Goal: Obtain resource: Obtain resource

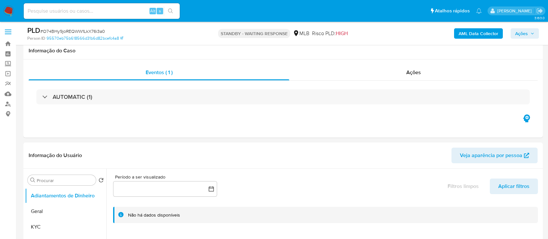
select select "10"
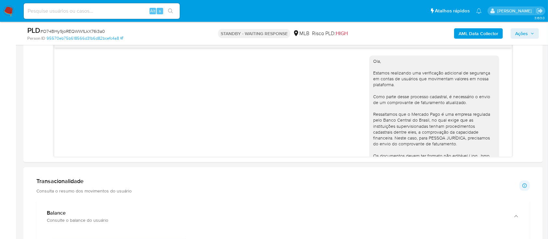
scroll to position [175, 0]
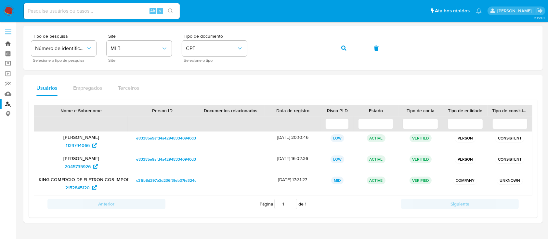
click at [7, 45] on link "Bandeja" at bounding box center [38, 44] width 77 height 10
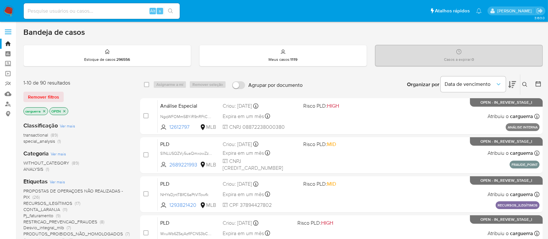
click at [511, 84] on icon at bounding box center [512, 85] width 8 height 8
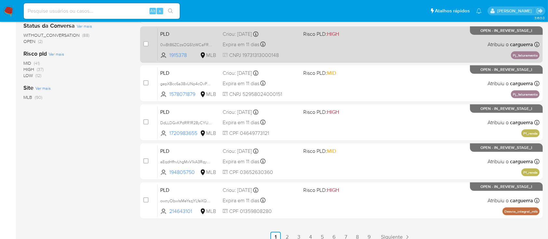
scroll to position [297, 0]
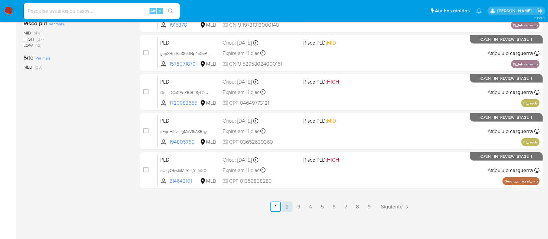
click at [285, 209] on link "2" at bounding box center [287, 206] width 10 height 10
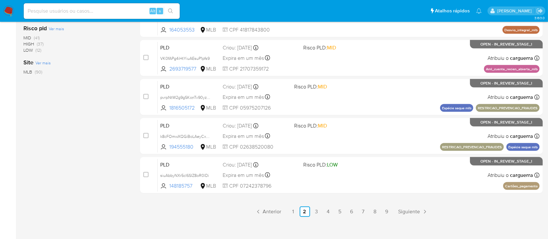
scroll to position [297, 0]
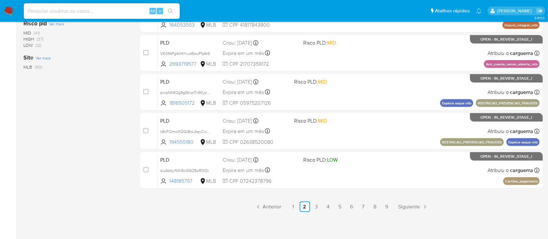
click at [316, 207] on link "3" at bounding box center [316, 206] width 10 height 10
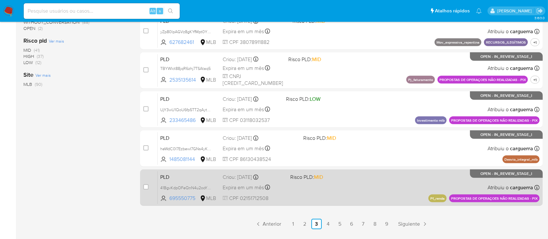
scroll to position [297, 0]
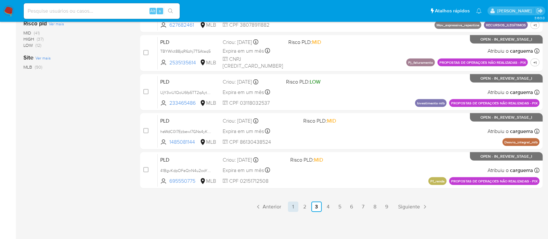
click at [291, 209] on link "1" at bounding box center [293, 206] width 10 height 10
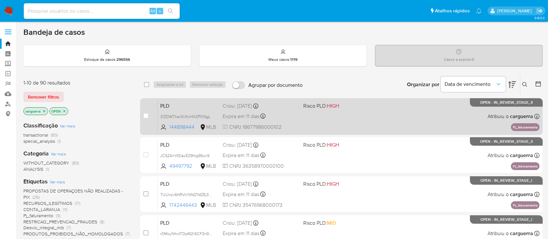
click at [376, 113] on div "PLD 31ZDWTkaiXIiXlcHX2Pl0SgL 144898444 MLB Risco PLD: HIGH Criou: 12/09/2025 Cr…" at bounding box center [349, 116] width 382 height 33
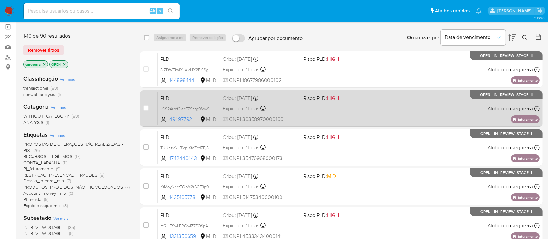
scroll to position [86, 0]
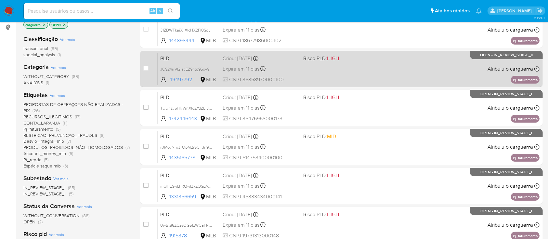
click at [369, 68] on span at bounding box center [340, 68] width 75 height 1
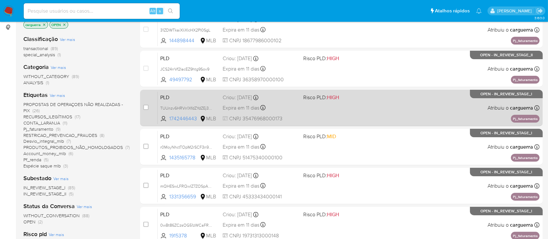
click at [375, 115] on div "PLD TUUnzv6HRVn1XfdZYdZEj3eD 1742446443 MLB Risco PLD: HIGH Criou: 12/09/2025 C…" at bounding box center [349, 107] width 382 height 33
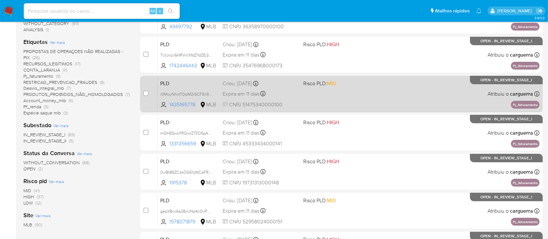
scroll to position [173, 0]
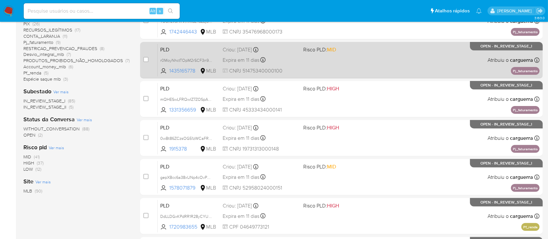
click at [360, 61] on div "PLD r0MoyNhctTOpM2rSCF3n9Lnm 1435165778 MLB Risco PLD: MID Criou: 12/09/2025 Cr…" at bounding box center [349, 60] width 382 height 33
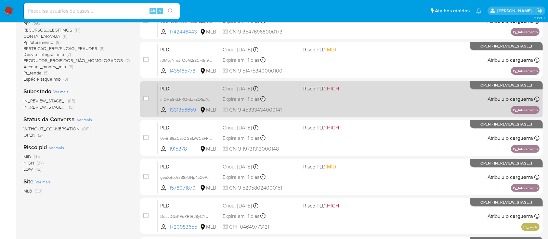
click at [358, 100] on div "PLD mQHESwLFRQwIZ7ZOSpArwynE 1331356659 MLB Risco PLD: HIGH Criou: 12/09/2025 C…" at bounding box center [349, 99] width 382 height 33
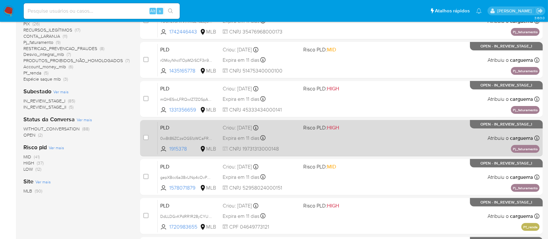
click at [334, 138] on div "PLD 0wBt86ZCzsOG51zWCaFRgQUx 1915378 MLB Risco PLD: HIGH Criou: 12/09/2025 Crio…" at bounding box center [349, 138] width 382 height 33
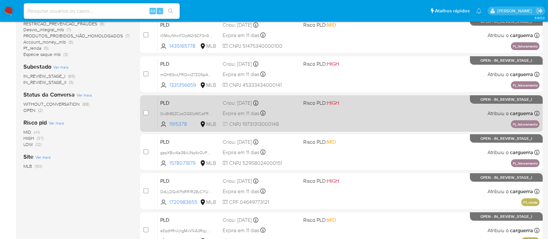
scroll to position [216, 0]
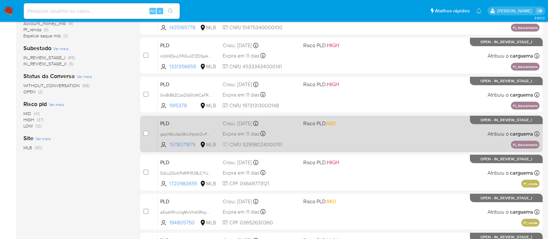
click at [355, 136] on div "PLD gepXBcc6a38xUNp4cOvP3wcQ 1578071879 MLB Risco PLD: MID Criou: 12/09/2025 Cr…" at bounding box center [349, 133] width 382 height 33
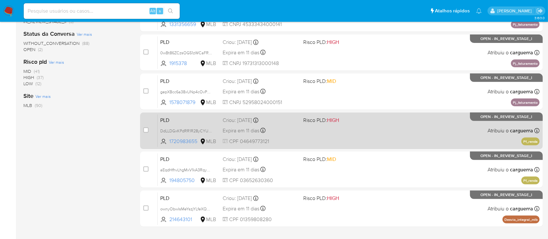
scroll to position [260, 0]
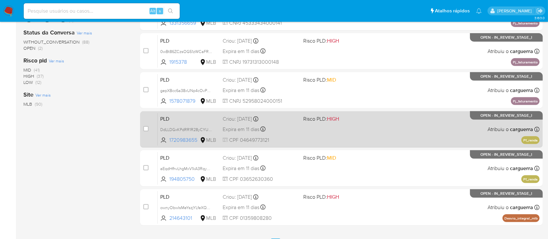
click at [354, 129] on span at bounding box center [340, 128] width 75 height 1
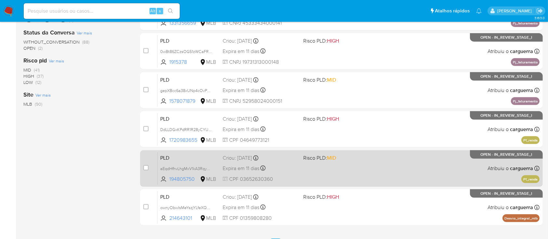
scroll to position [297, 0]
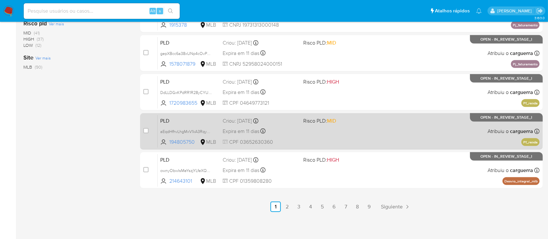
click at [347, 121] on span "Risco PLD: MID" at bounding box center [340, 120] width 75 height 8
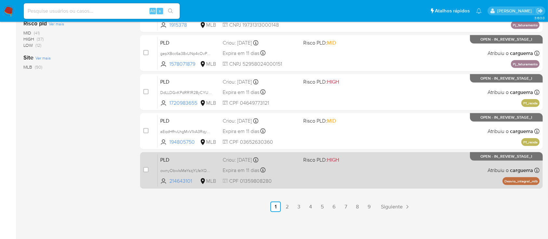
click at [331, 172] on div "PLD ownyObwIsMeYszjYLfeXQa3p 214643101 MLB Risco PLD: HIGH Criou: 12/09/2025 Cr…" at bounding box center [349, 170] width 382 height 33
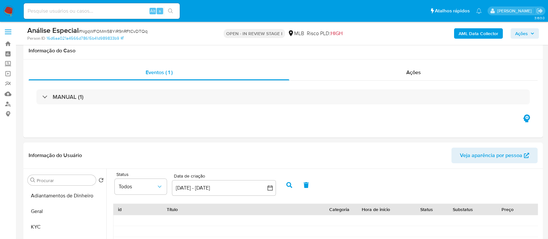
select select "10"
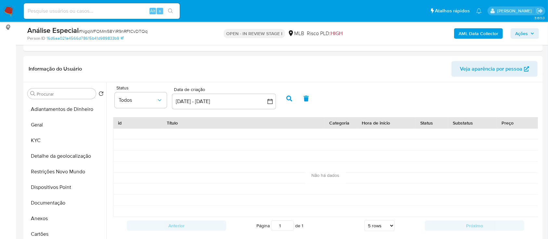
scroll to position [216, 0]
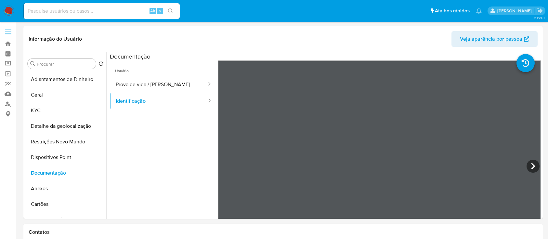
select select "10"
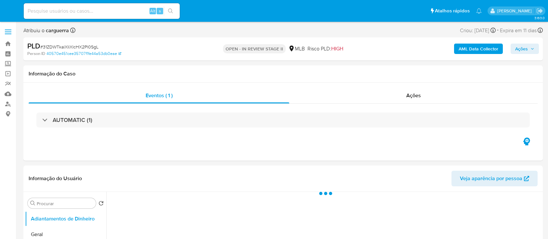
select select "10"
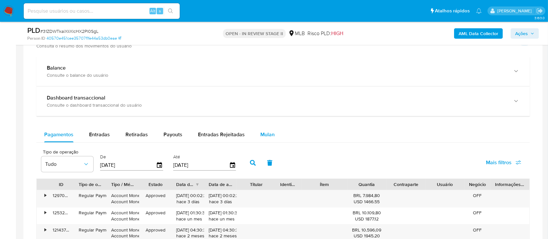
scroll to position [476, 0]
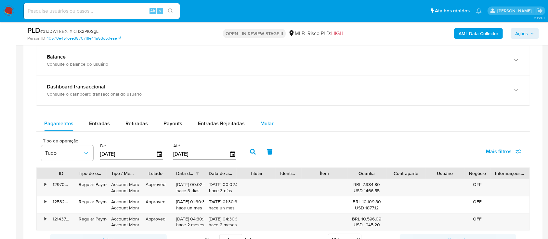
click at [262, 123] on span "Mulan" at bounding box center [267, 123] width 14 height 7
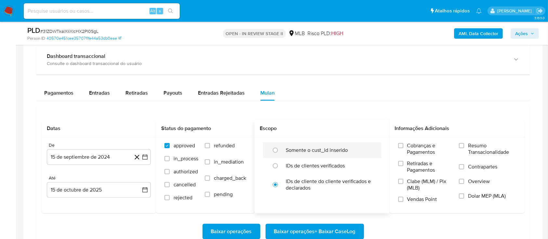
scroll to position [520, 0]
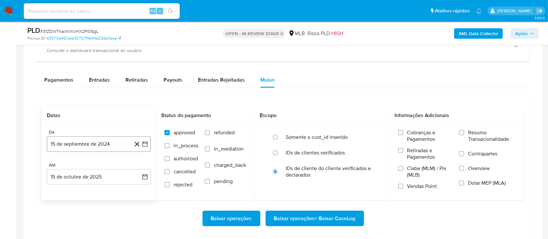
click at [147, 144] on icon "button" at bounding box center [145, 144] width 6 height 6
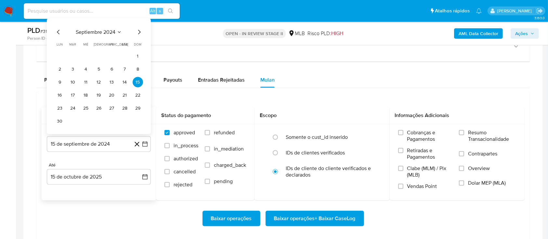
click at [114, 30] on span "septiembre 2024" at bounding box center [96, 32] width 40 height 6
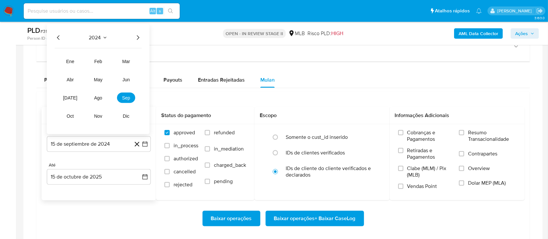
click at [138, 36] on icon "Año siguiente" at bounding box center [138, 37] width 3 height 5
click at [98, 101] on button "ago" at bounding box center [98, 98] width 18 height 10
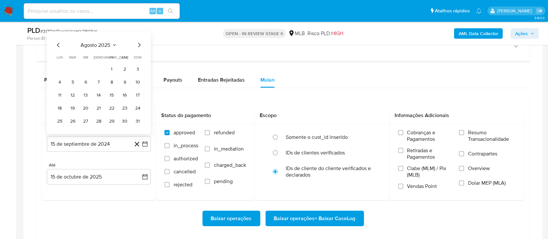
click at [113, 68] on button "1" at bounding box center [112, 69] width 10 height 10
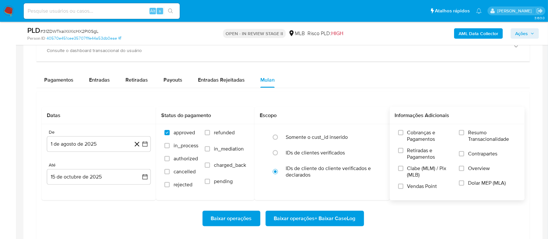
click at [489, 137] on span "Resumo Transacionalidade" at bounding box center [492, 135] width 48 height 13
click at [464, 135] on input "Resumo Transacionalidade" at bounding box center [461, 132] width 5 height 5
click at [306, 219] on span "Baixar operações + Baixar CaseLog" at bounding box center [315, 218] width 82 height 14
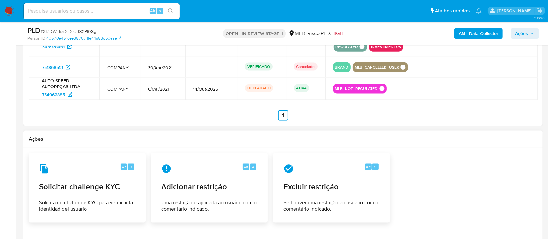
scroll to position [866, 0]
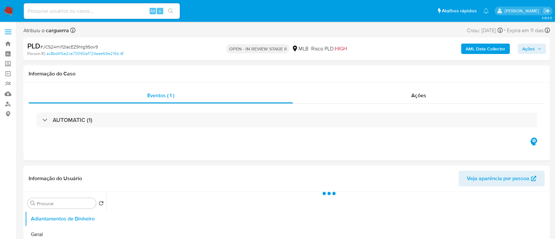
select select "10"
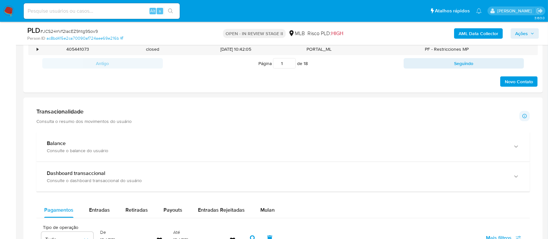
scroll to position [476, 0]
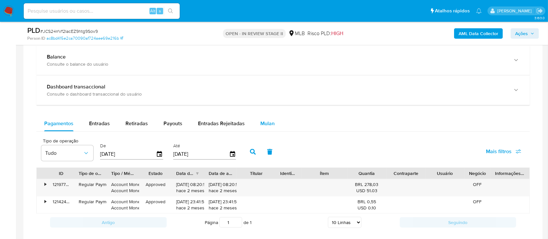
click at [264, 124] on span "Mulan" at bounding box center [267, 123] width 14 height 7
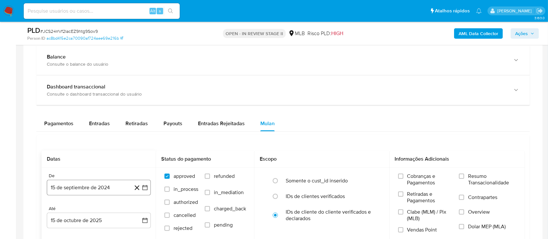
click at [143, 189] on icon "button" at bounding box center [145, 187] width 6 height 6
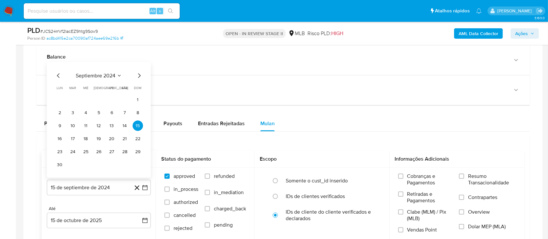
click at [117, 76] on icon "Seleccionar mes y año" at bounding box center [119, 75] width 5 height 5
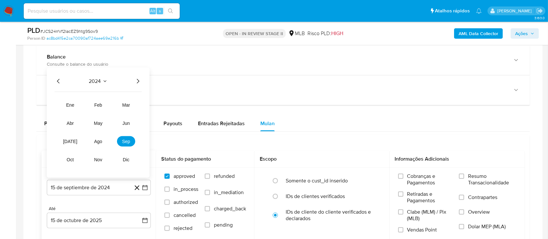
click at [137, 78] on icon "Año siguiente" at bounding box center [138, 81] width 8 height 8
click at [98, 141] on span "ago" at bounding box center [98, 141] width 8 height 5
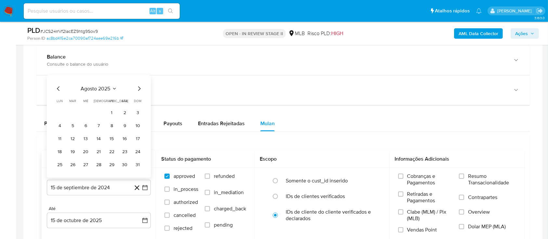
click at [118, 111] on tr "1 2 3" at bounding box center [99, 113] width 88 height 10
click at [112, 111] on button "1" at bounding box center [112, 113] width 10 height 10
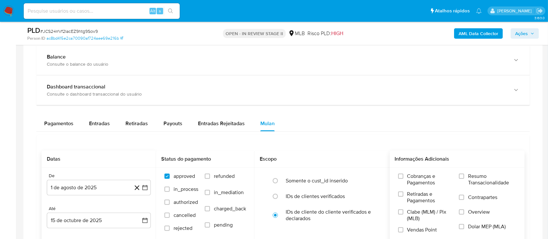
click at [472, 179] on span "Resumo Transacionalidade" at bounding box center [492, 179] width 48 height 13
click at [464, 179] on input "Resumo Transacionalidade" at bounding box center [461, 176] width 5 height 5
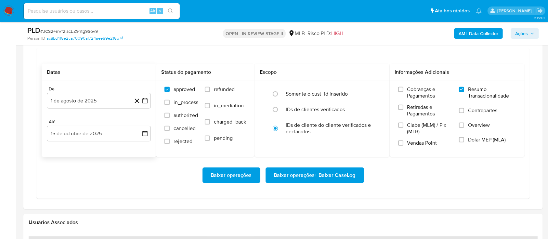
click at [358, 172] on button "Baixar operações + Baixar CaseLog" at bounding box center [314, 175] width 98 height 16
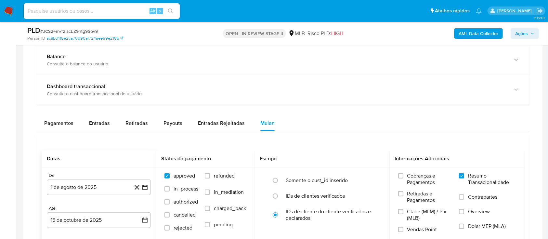
scroll to position [476, 0]
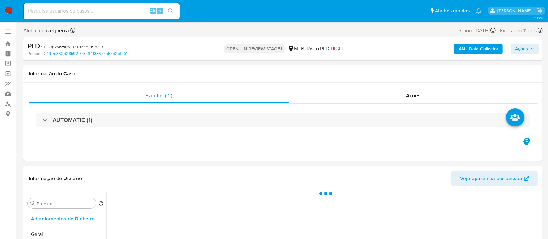
select select "10"
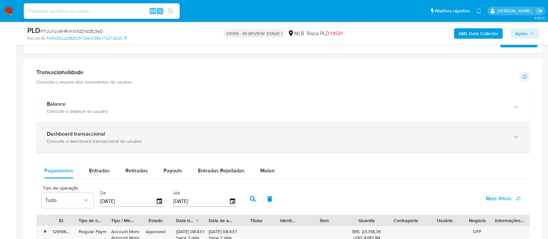
scroll to position [433, 0]
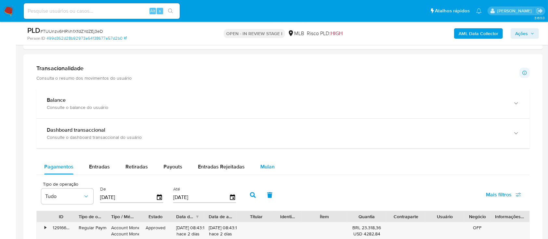
click at [265, 169] on span "Mulan" at bounding box center [267, 166] width 14 height 7
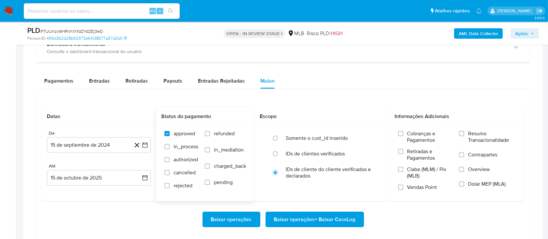
scroll to position [520, 0]
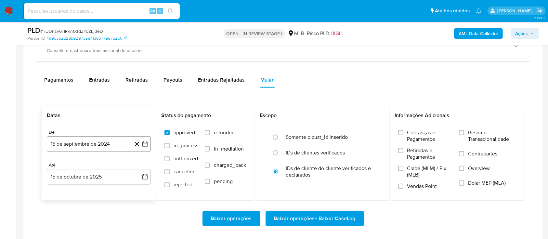
click at [147, 147] on icon "button" at bounding box center [145, 144] width 6 height 6
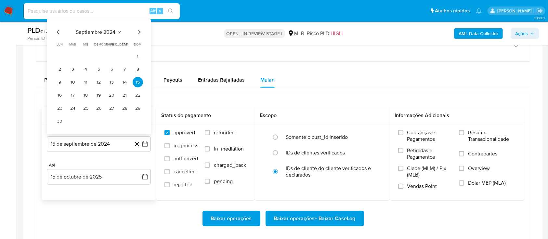
click at [115, 30] on span "septiembre 2024" at bounding box center [96, 32] width 40 height 6
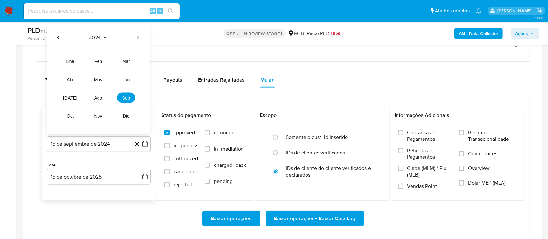
click at [138, 36] on icon "Año siguiente" at bounding box center [138, 38] width 8 height 8
click at [102, 99] on button "ago" at bounding box center [98, 98] width 18 height 10
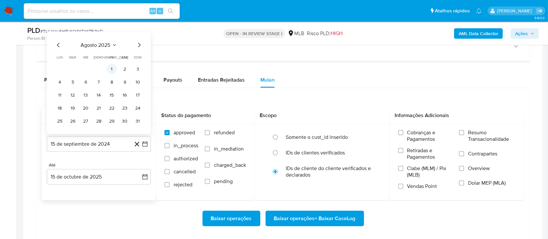
click at [116, 70] on button "1" at bounding box center [112, 69] width 10 height 10
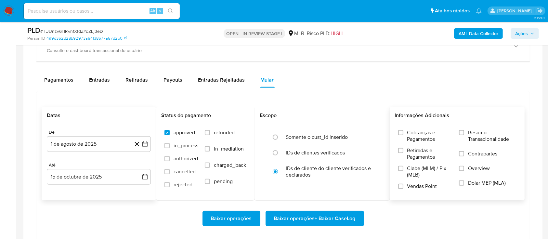
click at [469, 133] on span "Resumo Transacionalidade" at bounding box center [492, 135] width 48 height 13
click at [464, 133] on input "Resumo Transacionalidade" at bounding box center [461, 132] width 5 height 5
click at [333, 218] on span "Baixar operações + Baixar CaseLog" at bounding box center [315, 218] width 82 height 14
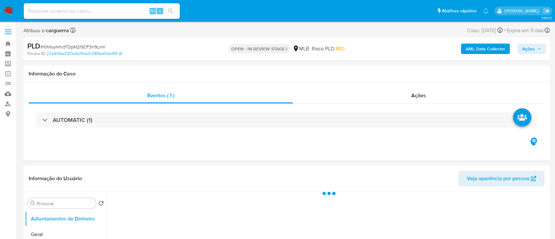
select select "10"
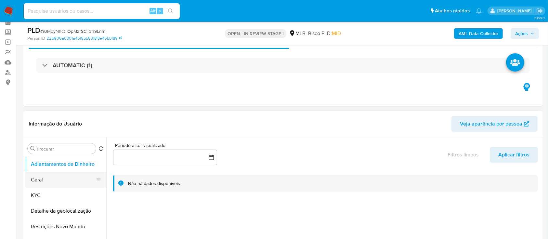
scroll to position [43, 0]
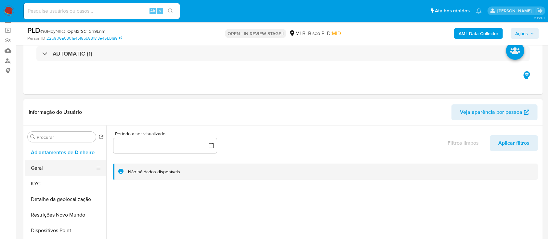
click at [45, 173] on button "Geral" at bounding box center [63, 168] width 76 height 16
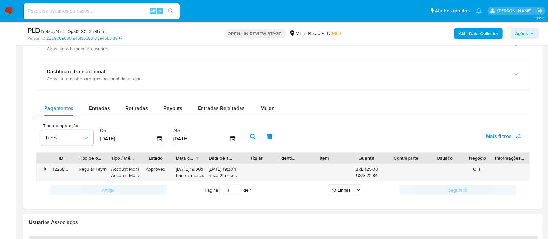
scroll to position [520, 0]
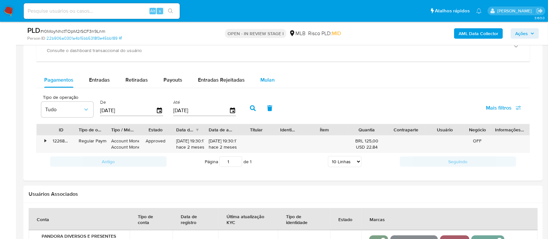
click at [268, 78] on span "Mulan" at bounding box center [267, 79] width 14 height 7
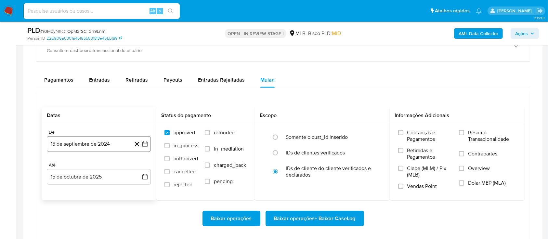
click at [147, 143] on icon "button" at bounding box center [145, 144] width 6 height 6
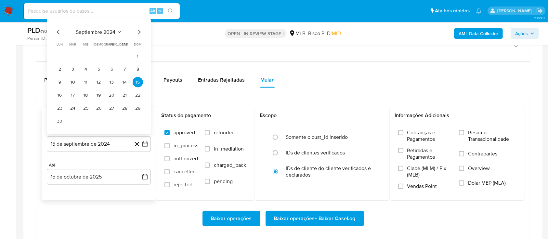
click at [117, 34] on icon "Seleccionar mes y año" at bounding box center [119, 32] width 5 height 5
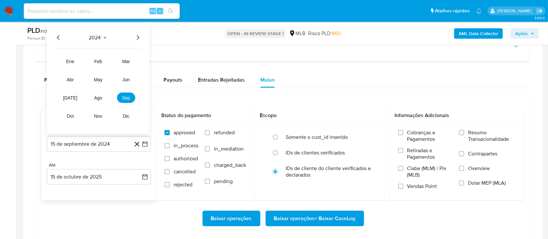
click at [130, 38] on div "2024" at bounding box center [98, 38] width 87 height 8
click at [140, 38] on icon "Año siguiente" at bounding box center [138, 38] width 8 height 8
click at [101, 94] on button "ago" at bounding box center [98, 98] width 18 height 10
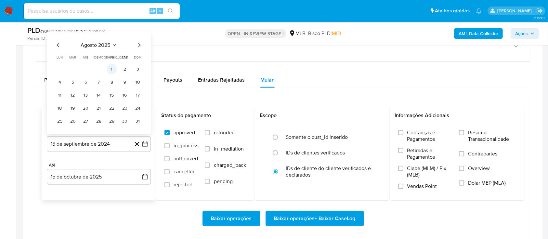
click at [111, 70] on button "1" at bounding box center [112, 69] width 10 height 10
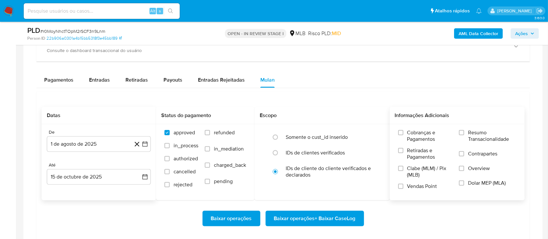
click at [465, 130] on label "Resumo Transacionalidade" at bounding box center [487, 139] width 57 height 21
click at [464, 130] on input "Resumo Transacionalidade" at bounding box center [461, 132] width 5 height 5
click at [326, 220] on span "Baixar operações + Baixar CaseLog" at bounding box center [315, 218] width 82 height 14
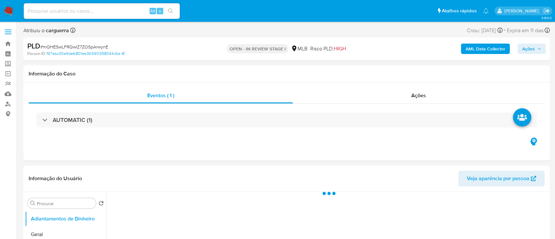
select select "10"
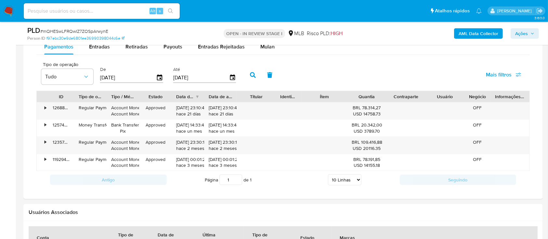
scroll to position [476, 0]
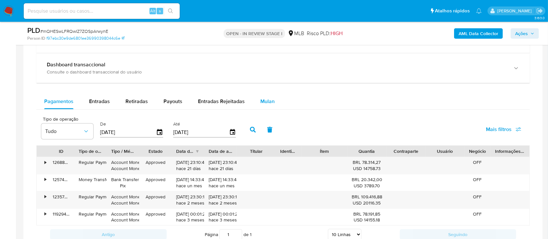
click at [270, 102] on span "Mulan" at bounding box center [267, 100] width 14 height 7
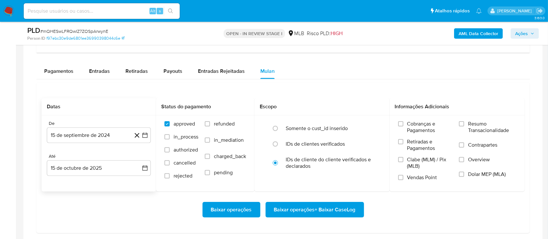
scroll to position [520, 0]
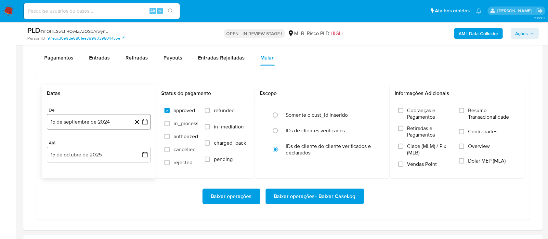
click at [146, 119] on icon "button" at bounding box center [144, 121] width 5 height 5
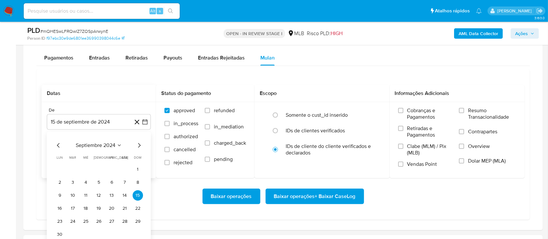
click at [118, 146] on icon "Seleccionar mes y año" at bounding box center [119, 145] width 5 height 5
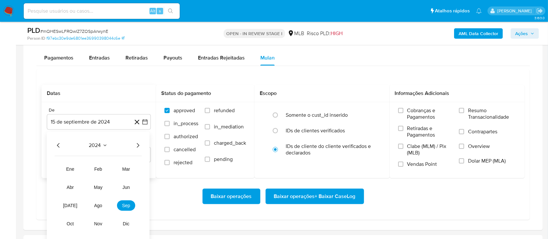
click at [136, 145] on icon "Año siguiente" at bounding box center [138, 145] width 8 height 8
click at [101, 205] on span "ago" at bounding box center [98, 205] width 8 height 5
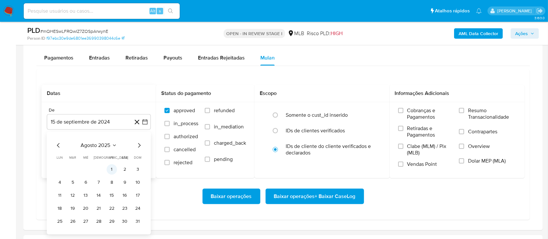
click at [110, 167] on button "1" at bounding box center [112, 169] width 10 height 10
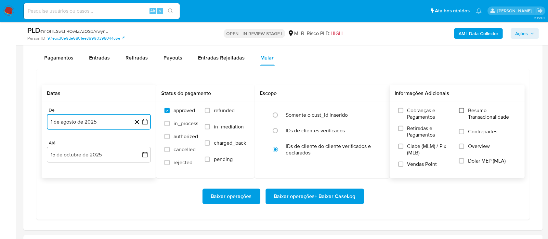
click at [463, 112] on input "Resumo Transacionalidade" at bounding box center [461, 110] width 5 height 5
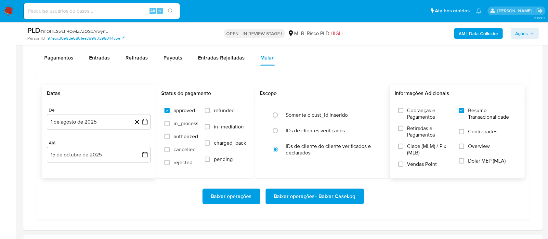
click at [290, 198] on span "Baixar operações + Baixar CaseLog" at bounding box center [315, 196] width 82 height 14
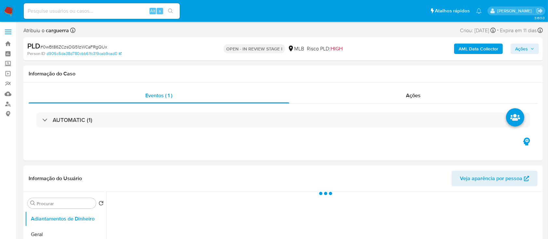
select select "10"
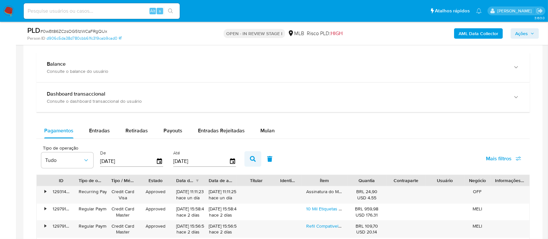
scroll to position [476, 0]
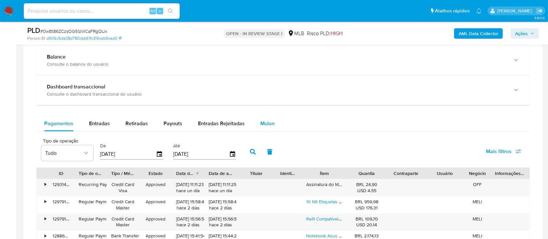
click at [264, 124] on span "Mulan" at bounding box center [267, 123] width 14 height 7
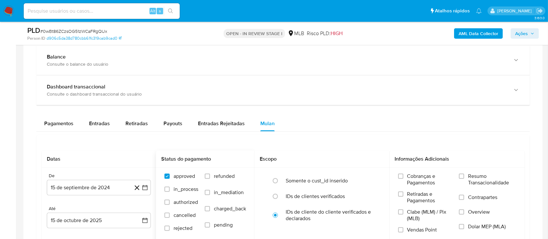
scroll to position [520, 0]
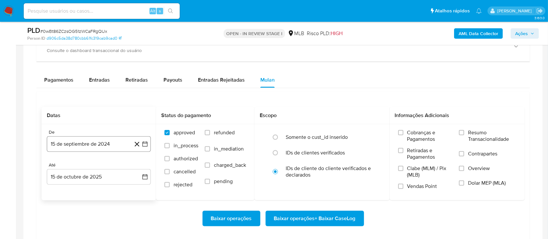
click at [148, 144] on icon "button" at bounding box center [145, 144] width 6 height 6
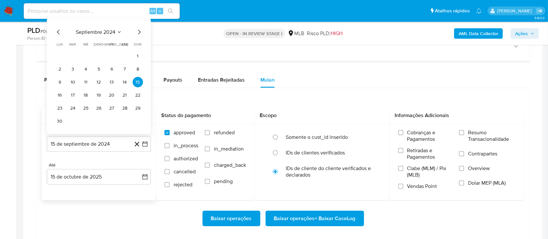
click at [118, 31] on icon "Seleccionar mes y año" at bounding box center [119, 32] width 3 height 2
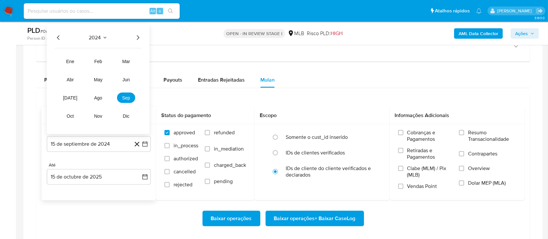
click at [136, 36] on icon "Año siguiente" at bounding box center [138, 38] width 8 height 8
click at [99, 97] on span "ago" at bounding box center [98, 97] width 8 height 5
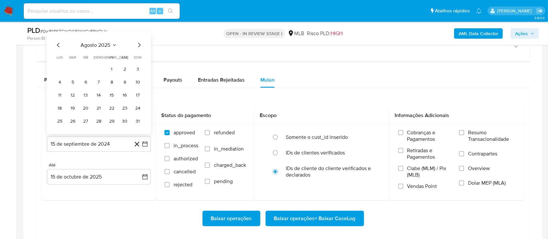
click at [111, 70] on button "1" at bounding box center [112, 69] width 10 height 10
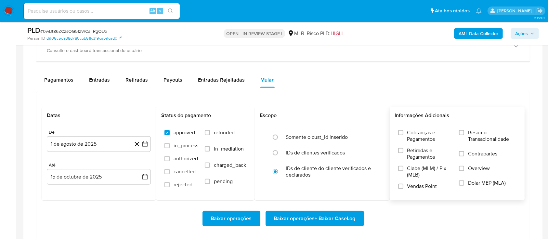
click at [466, 131] on label "Resumo Transacionalidade" at bounding box center [487, 139] width 57 height 21
click at [464, 131] on input "Resumo Transacionalidade" at bounding box center [461, 132] width 5 height 5
click at [326, 220] on span "Baixar operações + Baixar CaseLog" at bounding box center [315, 218] width 82 height 14
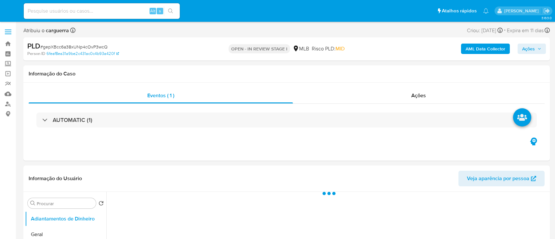
select select "10"
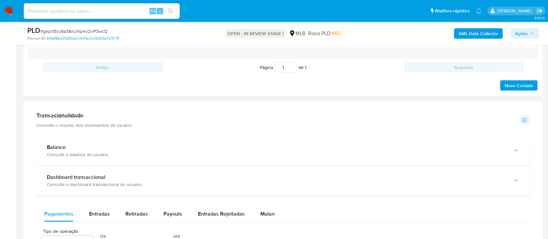
scroll to position [433, 0]
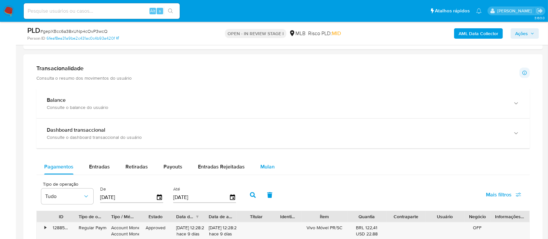
click at [273, 168] on button "Mulan" at bounding box center [267, 167] width 30 height 16
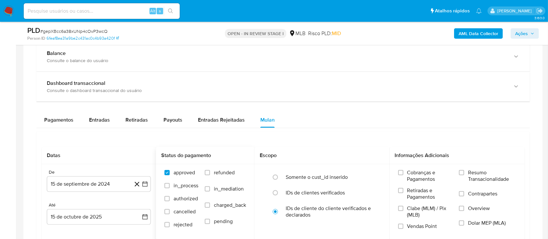
scroll to position [520, 0]
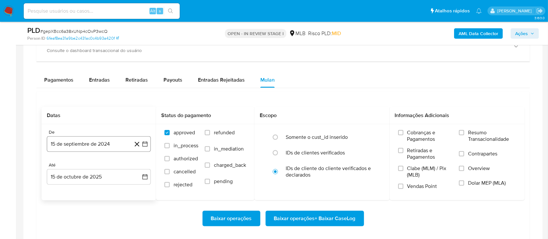
click at [146, 145] on icon "button" at bounding box center [145, 144] width 6 height 6
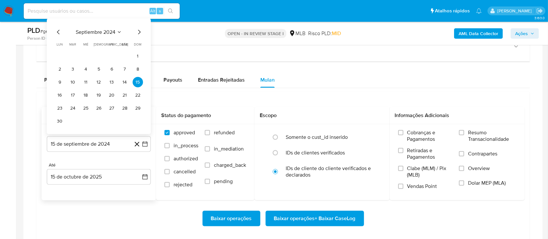
click at [119, 30] on icon "Seleccionar mes y año" at bounding box center [119, 32] width 5 height 5
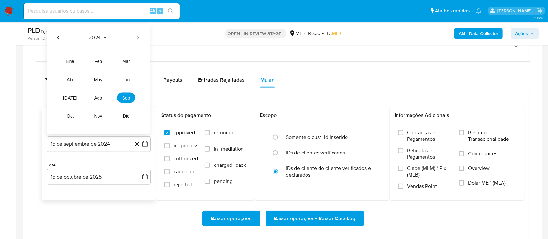
click at [137, 37] on icon "Año siguiente" at bounding box center [138, 38] width 8 height 8
click at [97, 97] on span "ago" at bounding box center [98, 97] width 8 height 5
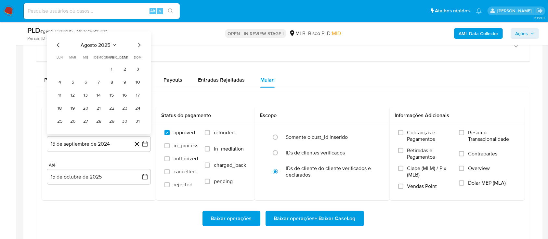
drag, startPoint x: 109, startPoint y: 70, endPoint x: 113, endPoint y: 70, distance: 4.3
click at [110, 69] on button "1" at bounding box center [112, 69] width 10 height 10
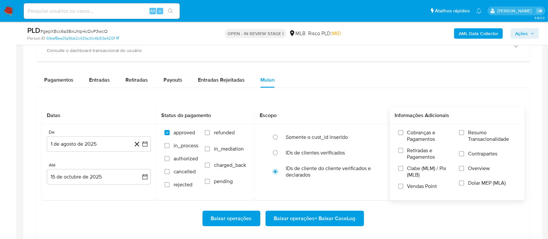
drag, startPoint x: 474, startPoint y: 135, endPoint x: 459, endPoint y: 141, distance: 16.0
click at [473, 135] on span "Resumo Transacionalidade" at bounding box center [492, 135] width 48 height 13
click at [460, 134] on input "Resumo Transacionalidade" at bounding box center [461, 132] width 5 height 5
click at [295, 220] on span "Baixar operações + Baixar CaseLog" at bounding box center [315, 218] width 82 height 14
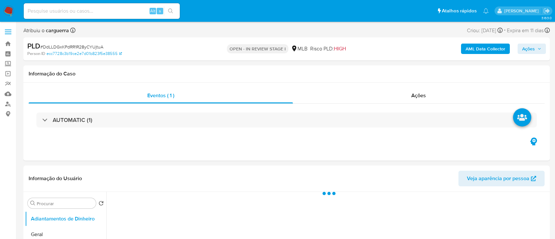
select select "10"
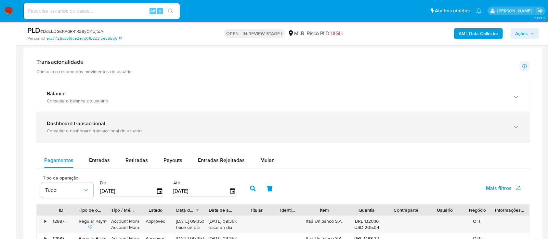
scroll to position [476, 0]
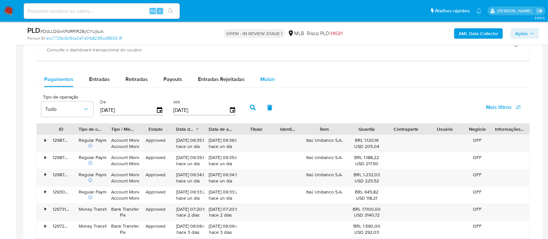
click at [268, 75] on div "Mulan" at bounding box center [267, 79] width 14 height 16
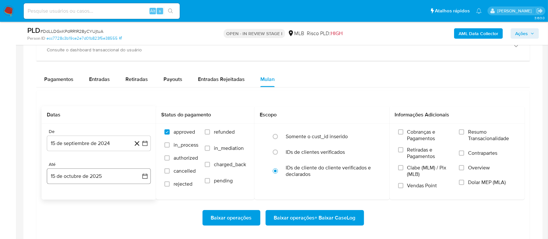
scroll to position [520, 0]
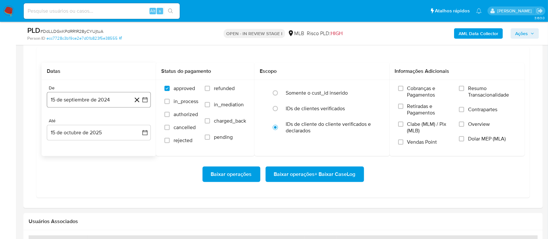
click at [146, 100] on icon "button" at bounding box center [145, 100] width 6 height 6
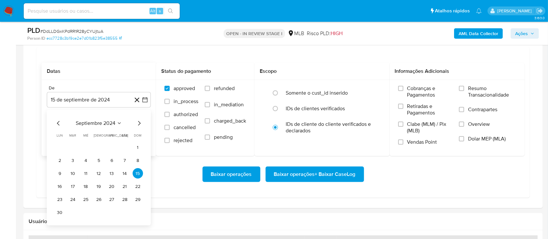
click at [117, 121] on icon "Seleccionar mes y año" at bounding box center [119, 123] width 5 height 5
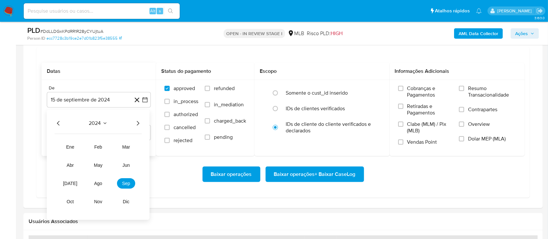
click at [138, 121] on icon "Año siguiente" at bounding box center [138, 124] width 8 height 8
click at [99, 181] on span "ago" at bounding box center [98, 183] width 8 height 5
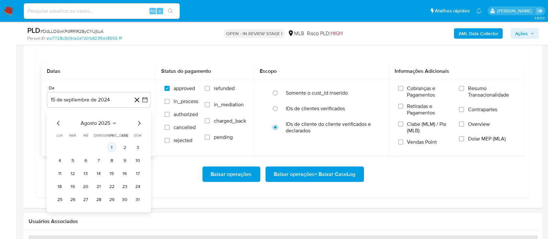
click at [111, 147] on button "1" at bounding box center [112, 147] width 10 height 10
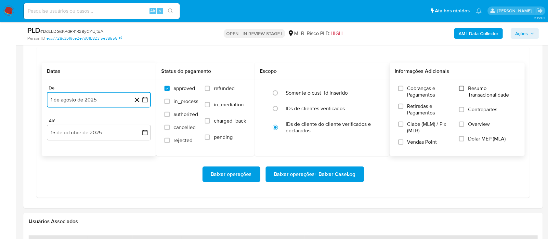
click at [461, 90] on input "Resumo Transacionalidade" at bounding box center [461, 88] width 5 height 5
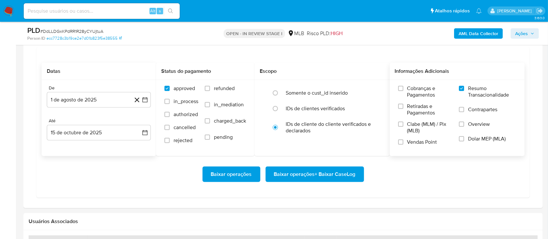
click at [309, 176] on span "Baixar operações + Baixar CaseLog" at bounding box center [315, 174] width 82 height 14
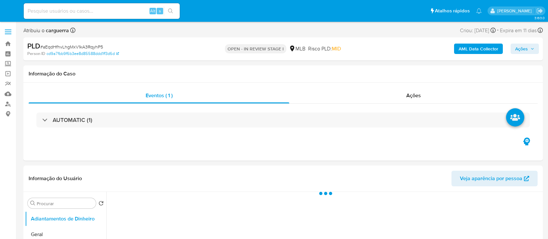
select select "10"
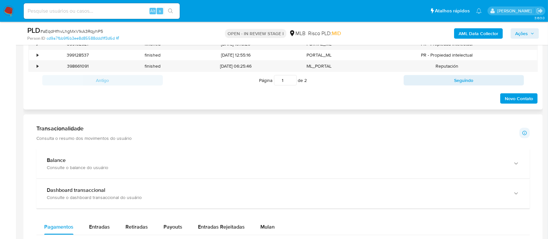
scroll to position [433, 0]
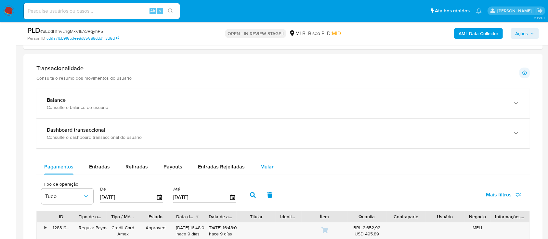
click at [269, 165] on span "Mulan" at bounding box center [267, 166] width 14 height 7
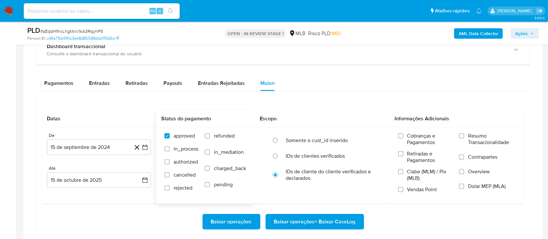
scroll to position [520, 0]
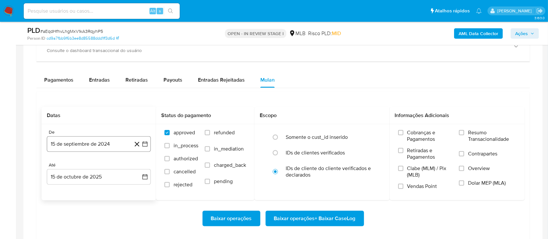
click at [145, 143] on icon "button" at bounding box center [145, 144] width 6 height 6
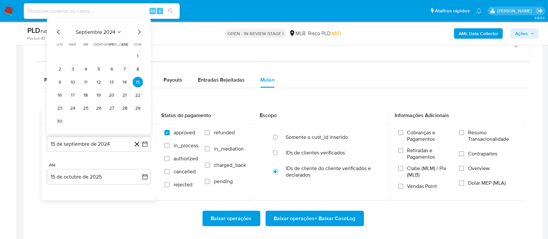
click at [117, 35] on div "septiembre 2024" at bounding box center [99, 32] width 88 height 8
click at [117, 32] on icon "Seleccionar mes y año" at bounding box center [119, 32] width 5 height 5
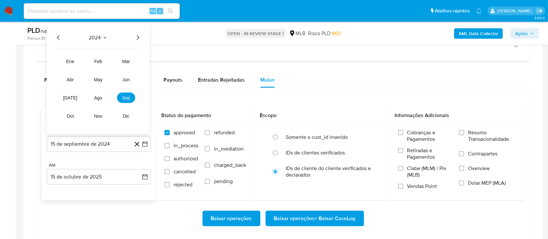
click at [136, 32] on div "2024 2024 ene feb mar abr may jun [DATE] ago sep oct nov dic" at bounding box center [98, 79] width 103 height 110
click at [138, 37] on icon "Año siguiente" at bounding box center [138, 37] width 3 height 5
click at [99, 96] on span "ago" at bounding box center [98, 97] width 8 height 5
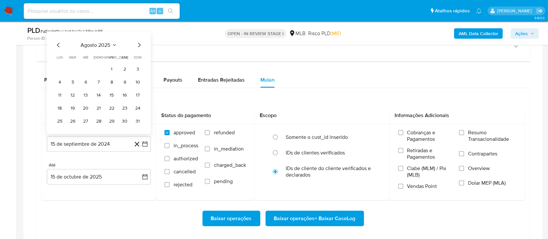
drag, startPoint x: 112, startPoint y: 67, endPoint x: 133, endPoint y: 68, distance: 20.5
click at [112, 67] on button "1" at bounding box center [112, 69] width 10 height 10
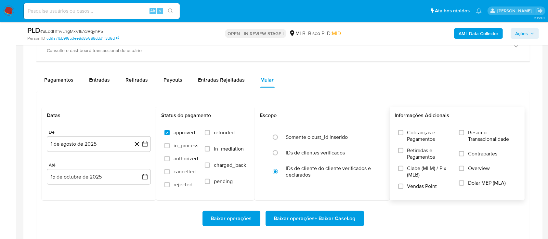
click at [471, 130] on span "Resumo Transacionalidade" at bounding box center [492, 135] width 48 height 13
click at [464, 130] on input "Resumo Transacionalidade" at bounding box center [461, 132] width 5 height 5
click at [306, 217] on span "Baixar operações + Baixar CaseLog" at bounding box center [315, 218] width 82 height 14
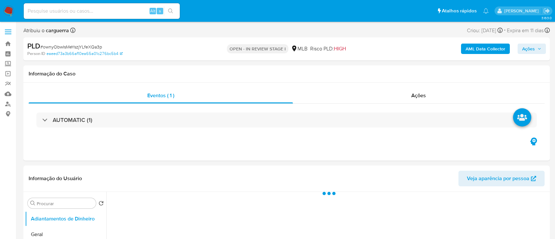
select select "10"
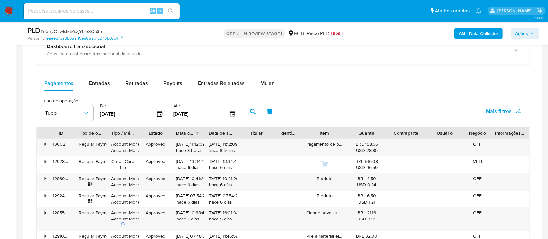
scroll to position [476, 0]
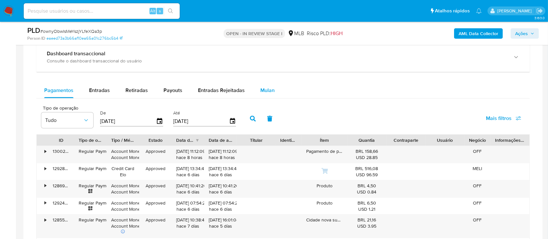
click at [270, 93] on span "Mulan" at bounding box center [267, 89] width 14 height 7
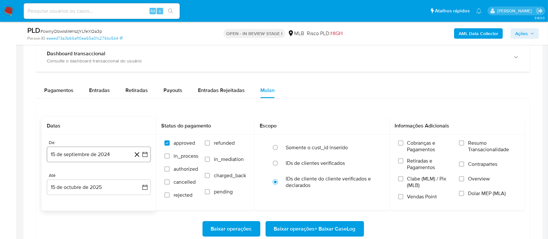
click at [143, 152] on icon "button" at bounding box center [145, 154] width 6 height 6
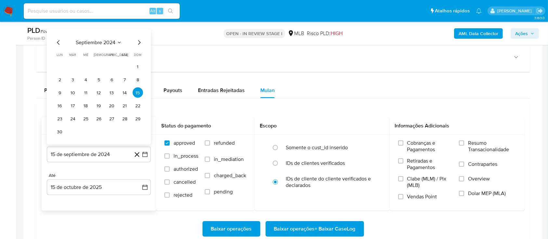
click at [120, 41] on icon "Seleccionar mes y año" at bounding box center [119, 42] width 5 height 5
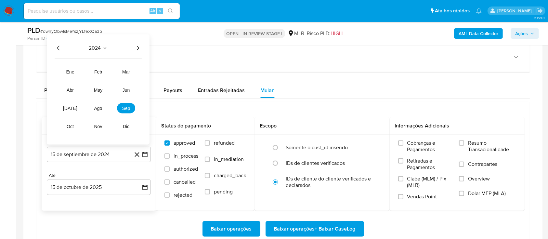
click at [134, 45] on icon "Año siguiente" at bounding box center [138, 48] width 8 height 8
click at [94, 109] on span "ago" at bounding box center [98, 108] width 8 height 5
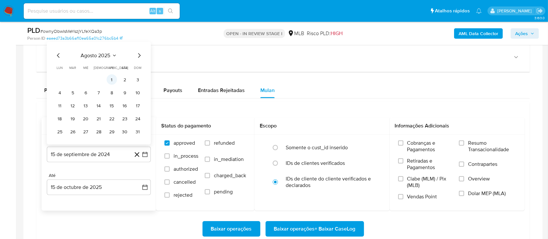
click at [112, 78] on button "1" at bounding box center [112, 79] width 10 height 10
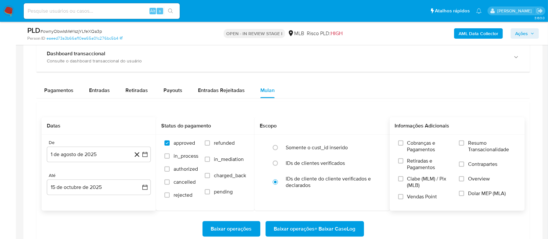
click at [470, 142] on span "Resumo Transacionalidade" at bounding box center [492, 146] width 48 height 13
click at [464, 142] on input "Resumo Transacionalidade" at bounding box center [461, 142] width 5 height 5
click at [309, 229] on span "Baixar operações + Baixar CaseLog" at bounding box center [315, 229] width 82 height 14
